Goal: Task Accomplishment & Management: Complete application form

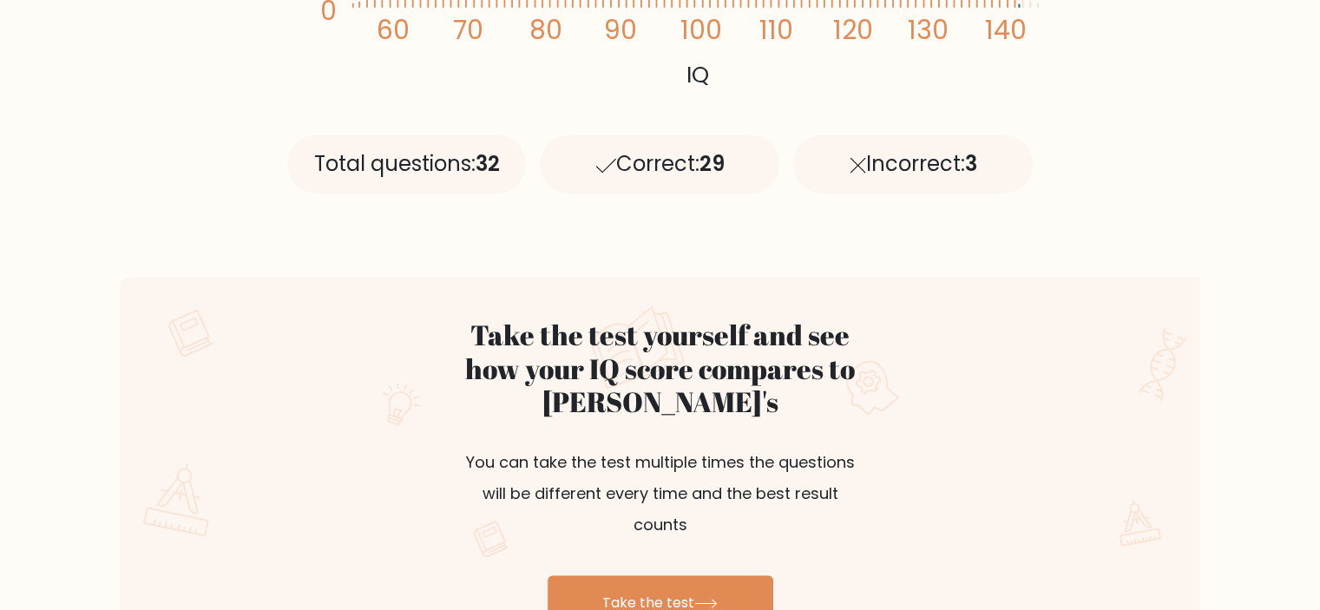
scroll to position [781, 0]
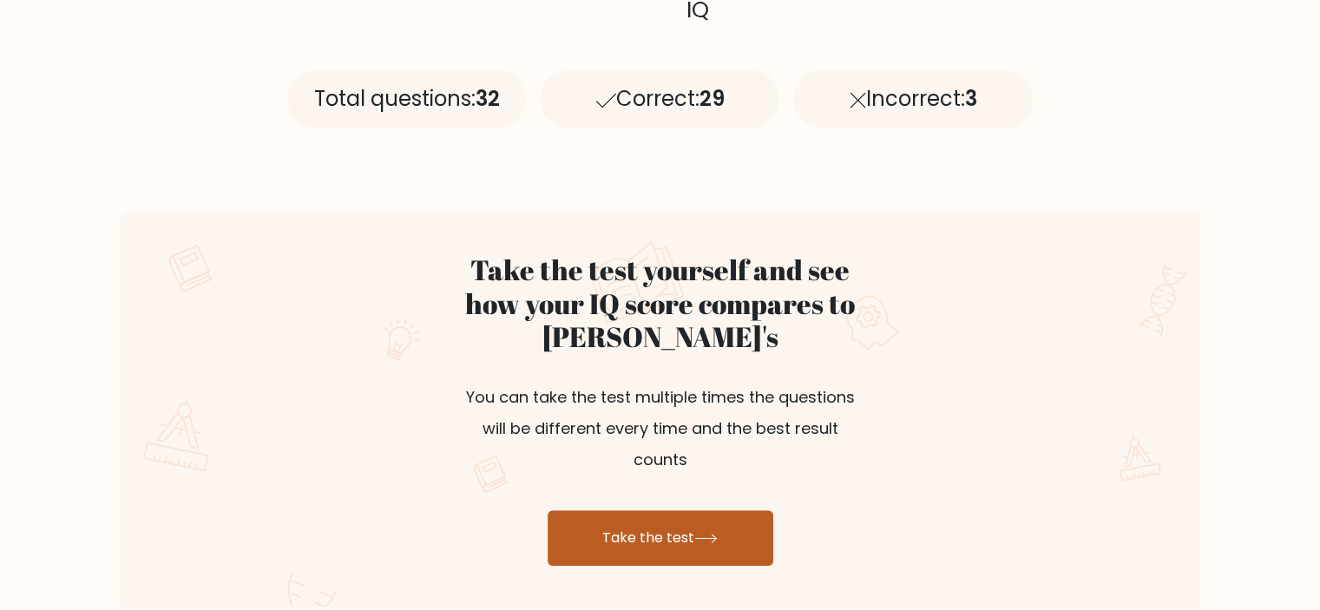
click at [716, 510] on link "Take the test" at bounding box center [660, 538] width 226 height 56
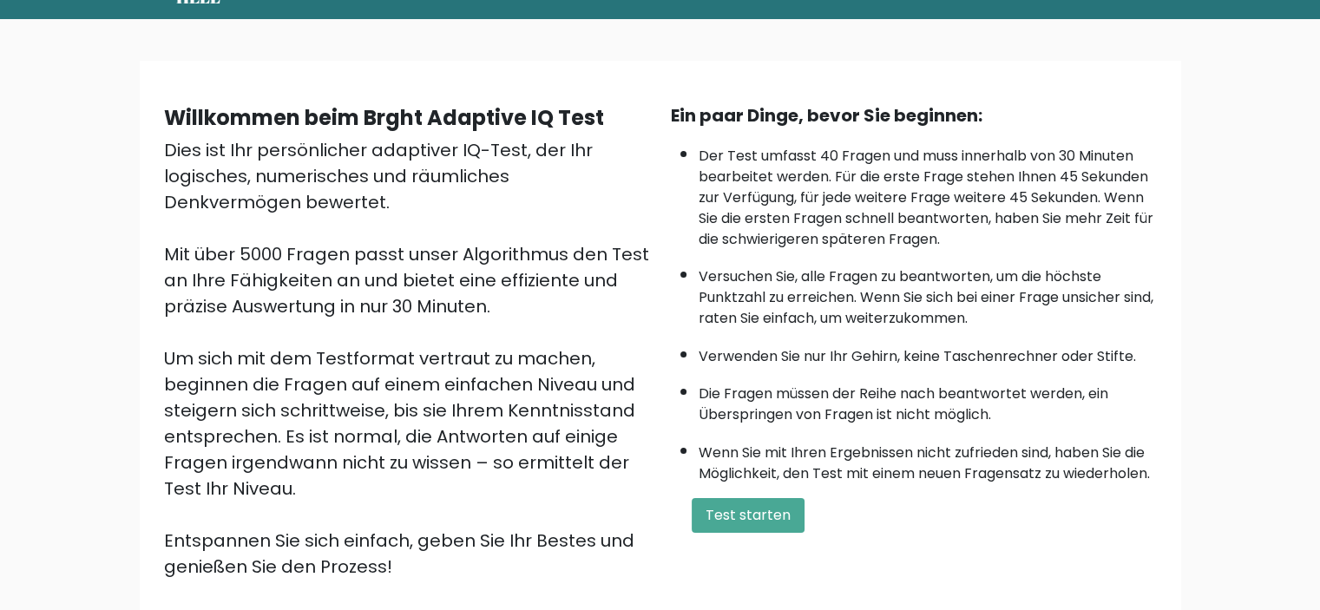
scroll to position [87, 0]
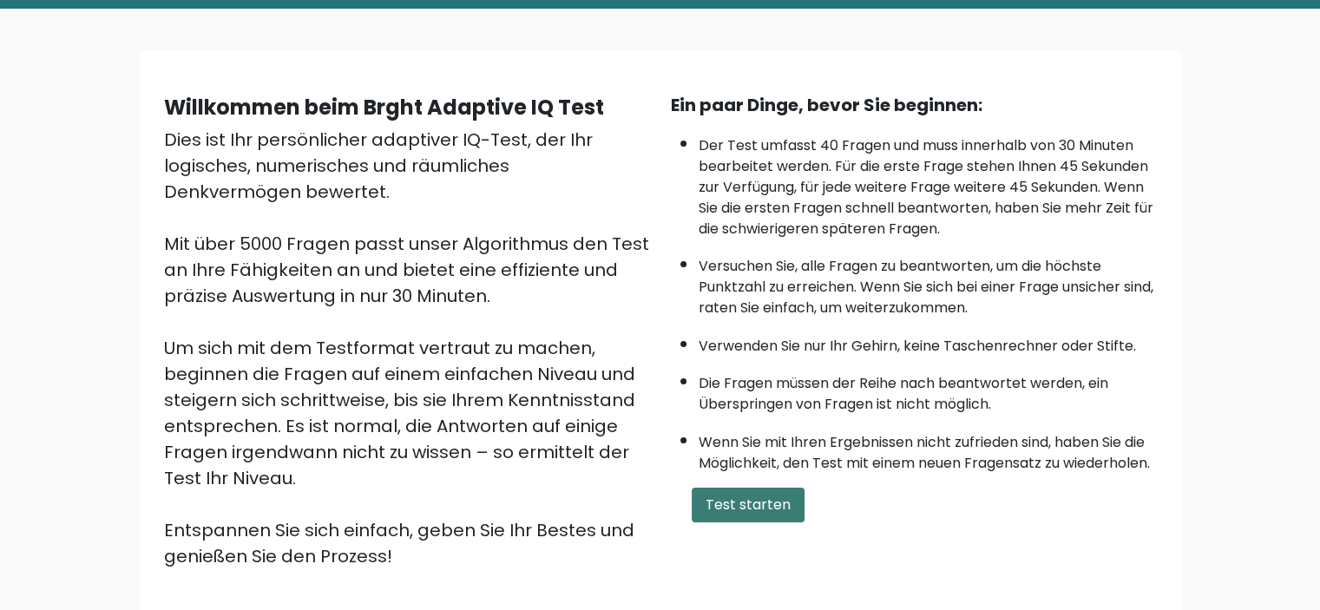
click at [753, 508] on font "Test starten" at bounding box center [747, 505] width 85 height 20
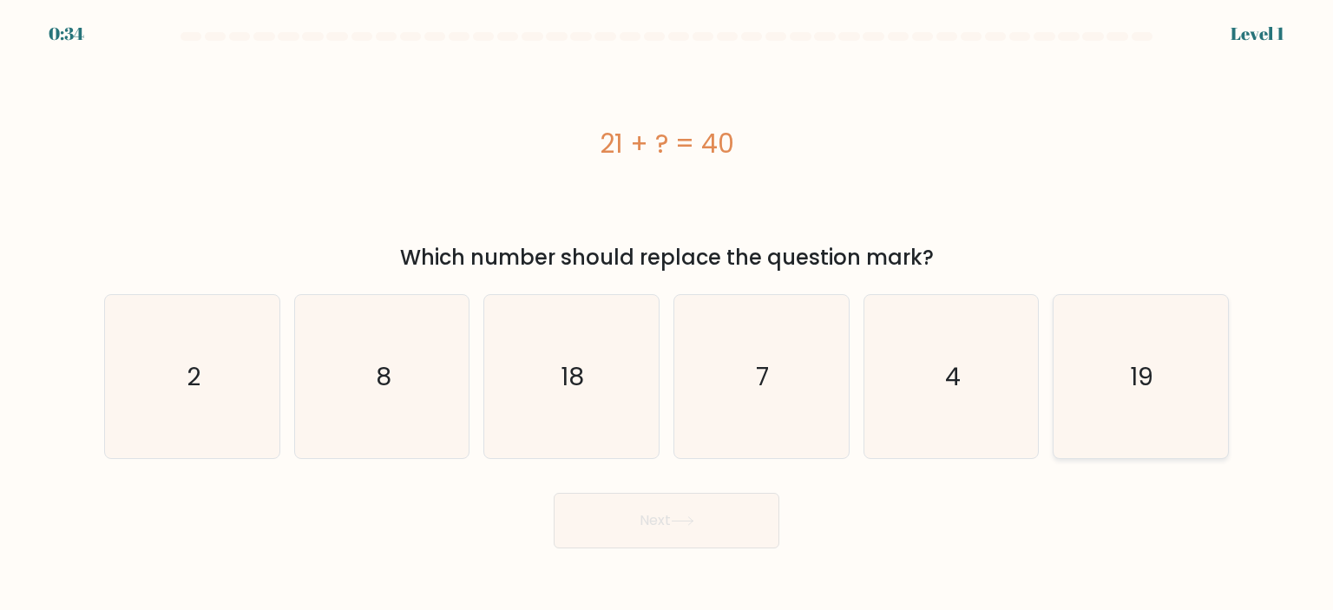
click at [1109, 383] on icon "19" at bounding box center [1139, 376] width 163 height 163
click at [667, 314] on input "f. 19" at bounding box center [666, 309] width 1 height 9
radio input "true"
click at [694, 520] on icon at bounding box center [682, 521] width 23 height 10
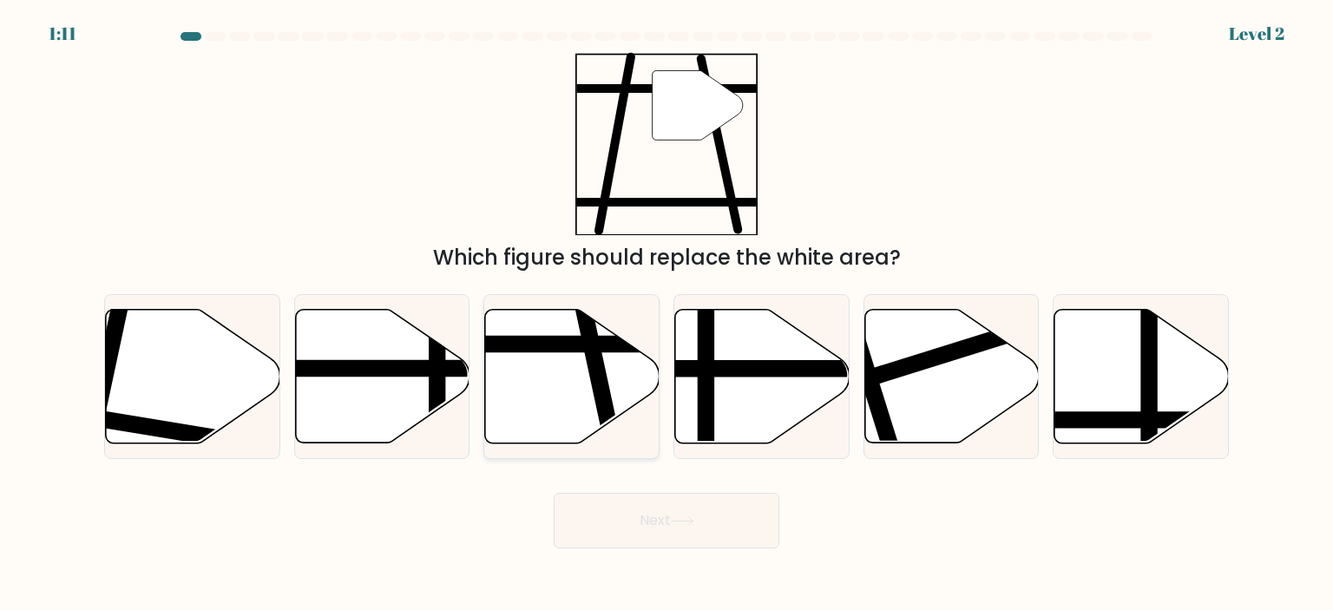
click at [604, 364] on line at bounding box center [614, 450] width 71 height 329
click at [666, 314] on input "c." at bounding box center [666, 309] width 1 height 9
radio input "true"
click at [665, 521] on button "Next" at bounding box center [667, 521] width 226 height 56
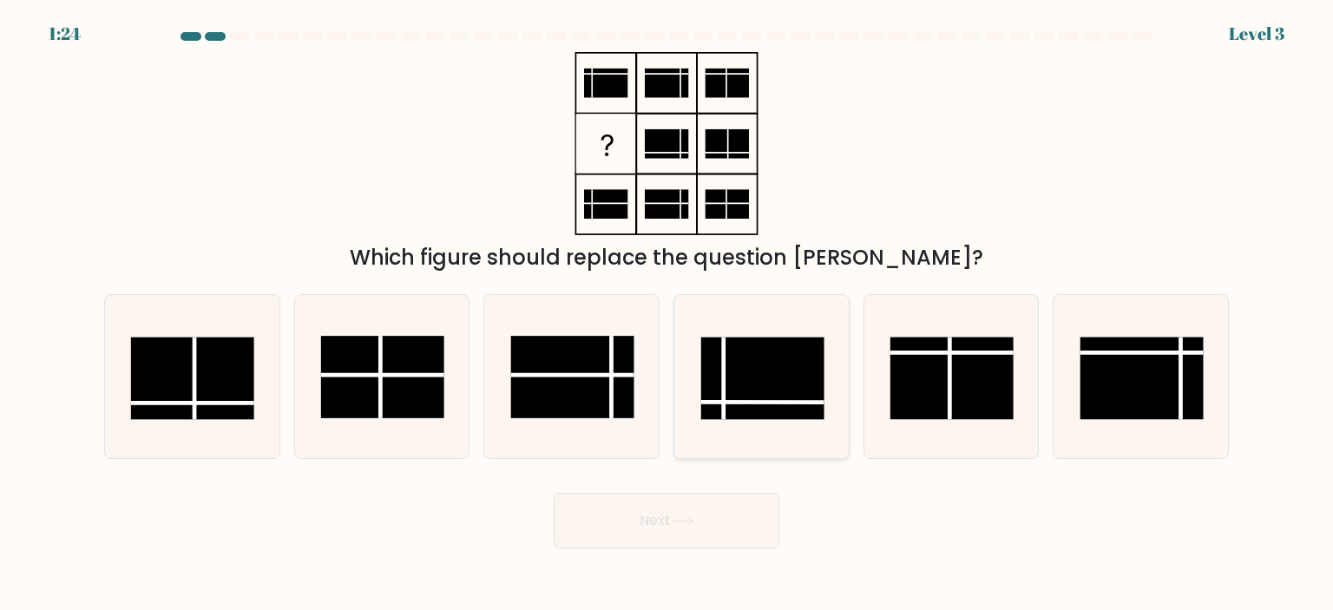
click at [760, 377] on rect at bounding box center [762, 379] width 123 height 82
click at [667, 314] on input "d." at bounding box center [666, 309] width 1 height 9
radio input "true"
click at [680, 501] on button "Next" at bounding box center [667, 521] width 226 height 56
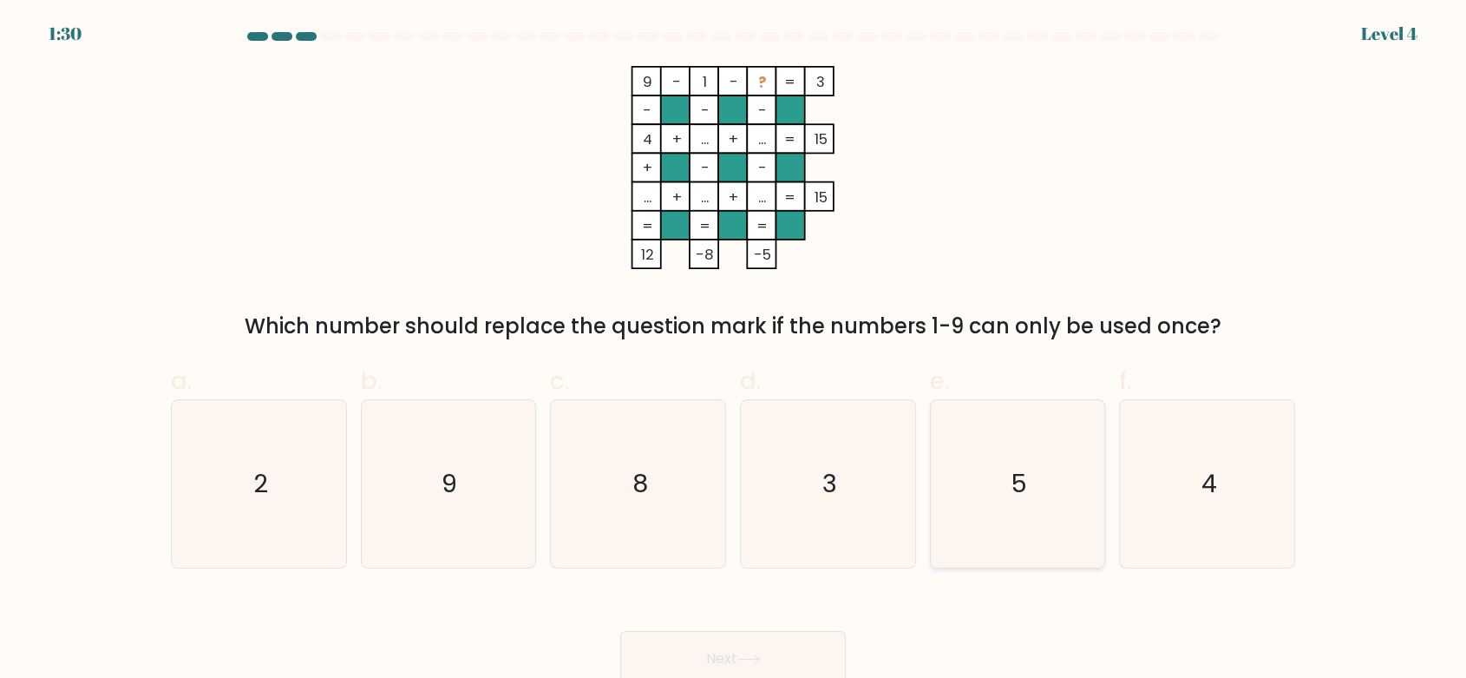
click at [1044, 436] on icon "5" at bounding box center [1017, 483] width 167 height 167
click at [734, 351] on input "e. 5" at bounding box center [733, 344] width 1 height 11
radio input "true"
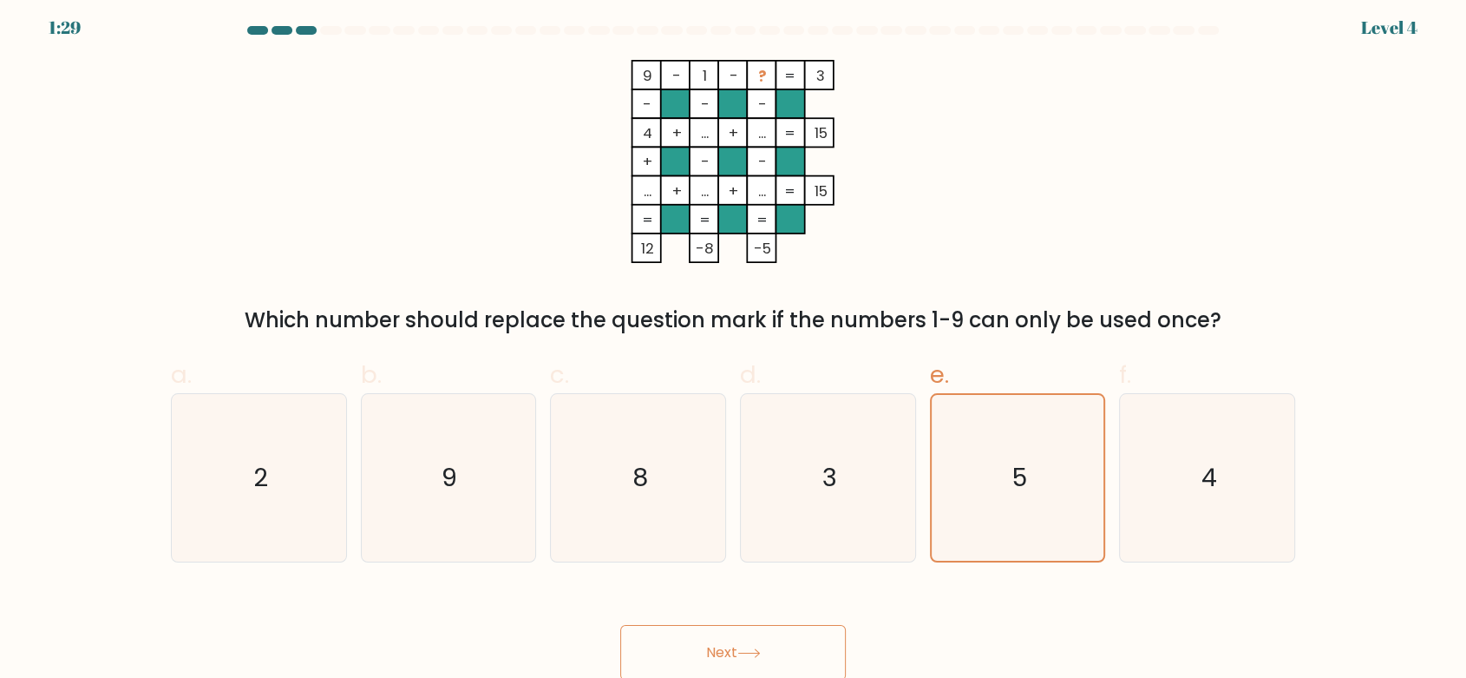
scroll to position [8, 0]
click at [764, 609] on button "Next" at bounding box center [733, 651] width 226 height 56
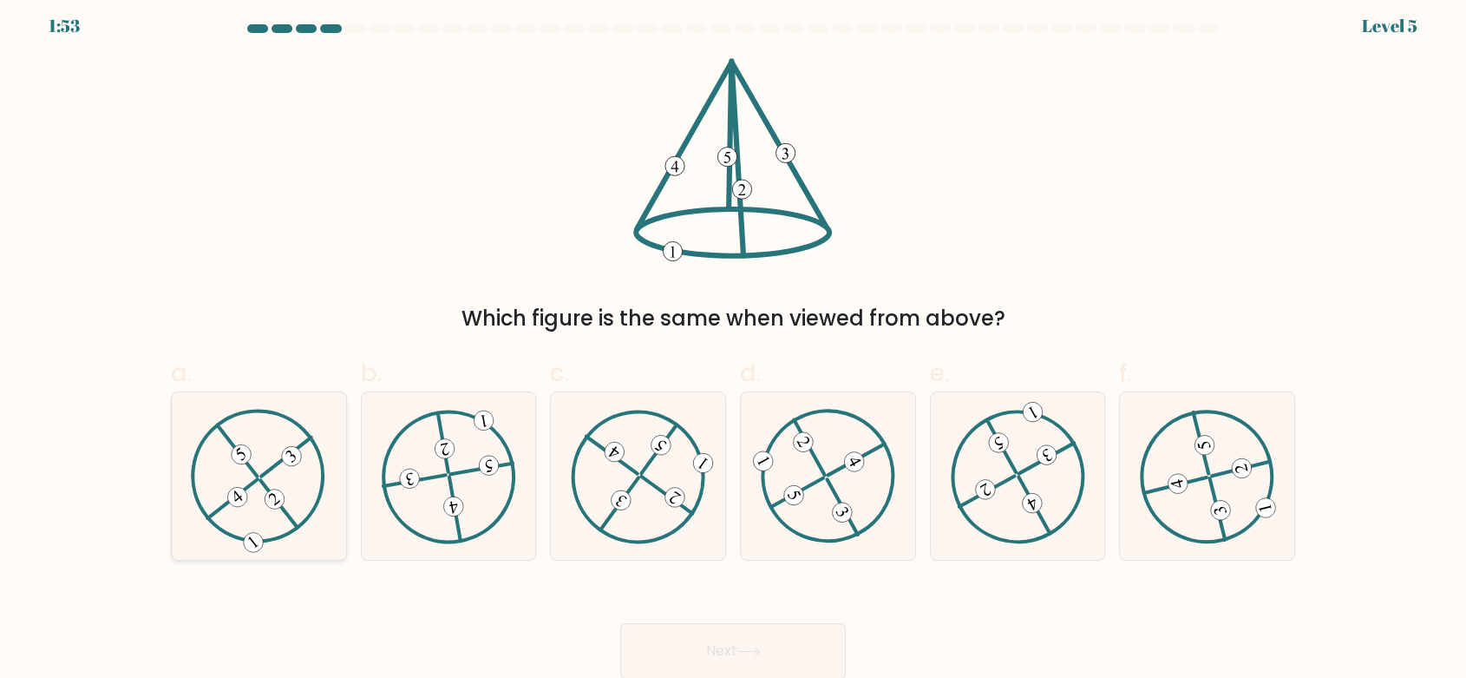
click at [279, 478] on icon at bounding box center [258, 476] width 135 height 134
click at [733, 343] on input "a." at bounding box center [733, 336] width 1 height 11
radio input "true"
click at [797, 609] on button "Next" at bounding box center [733, 651] width 226 height 56
